Goal: Go to known website: Access a specific website the user already knows

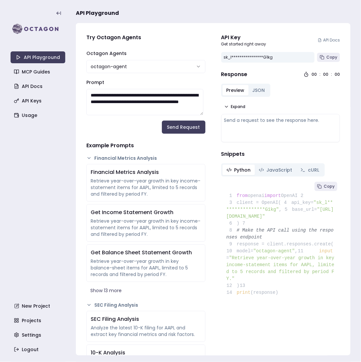
click at [318, 100] on div "Preview JSON Expand Send a request to see the response here." at bounding box center [280, 113] width 119 height 59
click at [327, 55] on span "Copy" at bounding box center [332, 57] width 11 height 5
